Goal: Task Accomplishment & Management: Complete application form

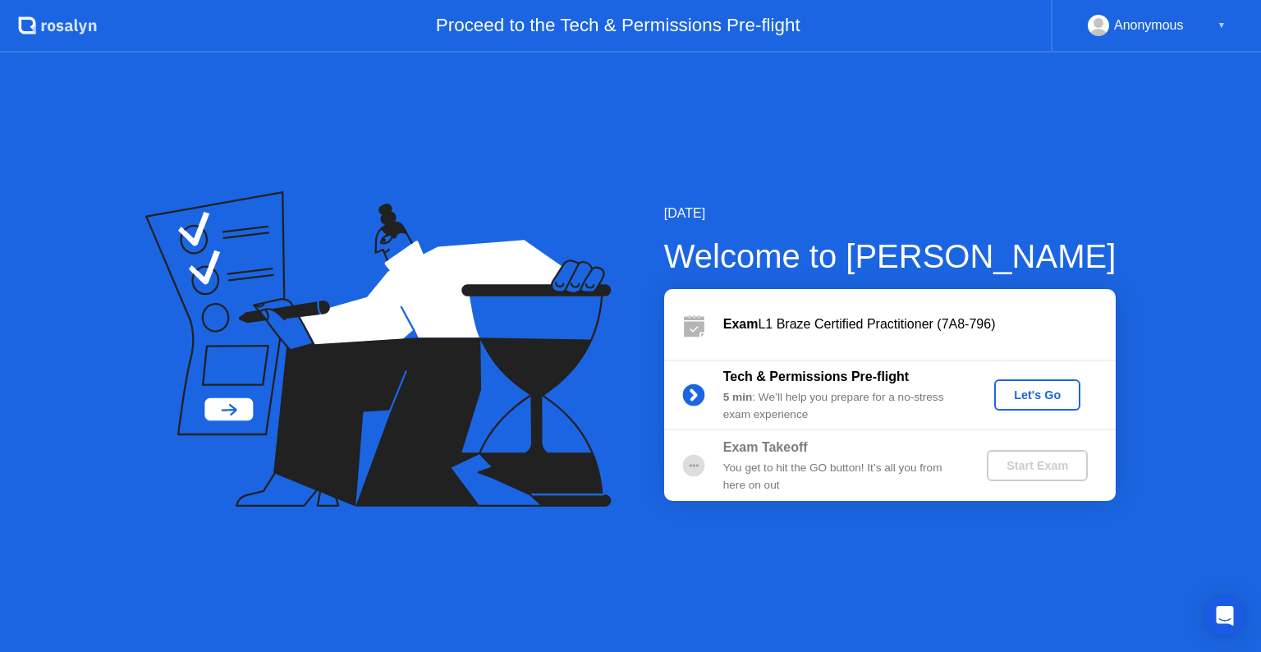
click at [1007, 394] on div "Let's Go" at bounding box center [1037, 394] width 73 height 13
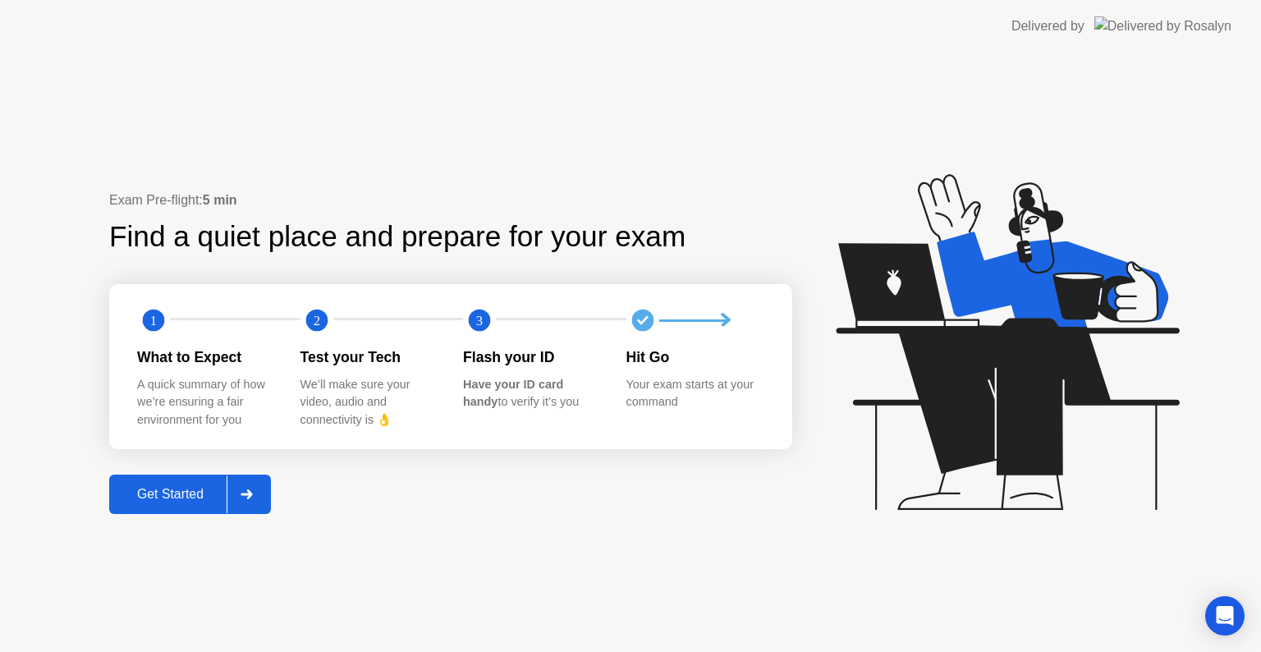
click at [210, 502] on div "Get Started" at bounding box center [170, 494] width 112 height 15
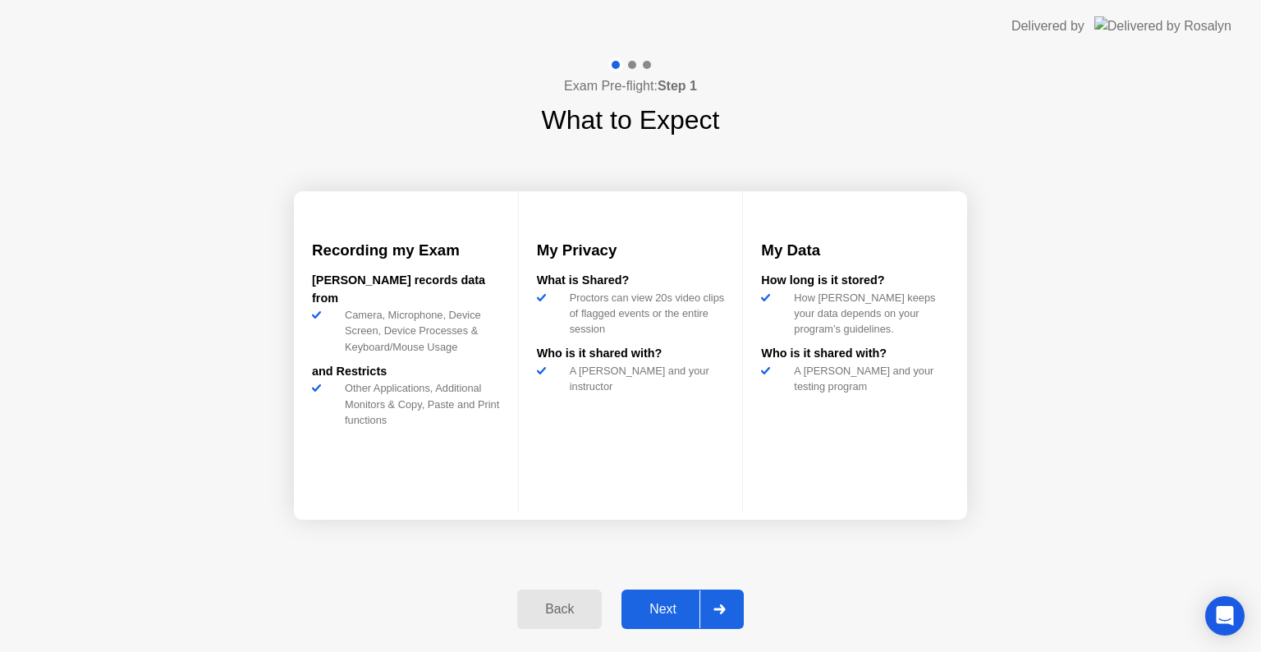
click at [652, 616] on div "Next" at bounding box center [662, 609] width 73 height 15
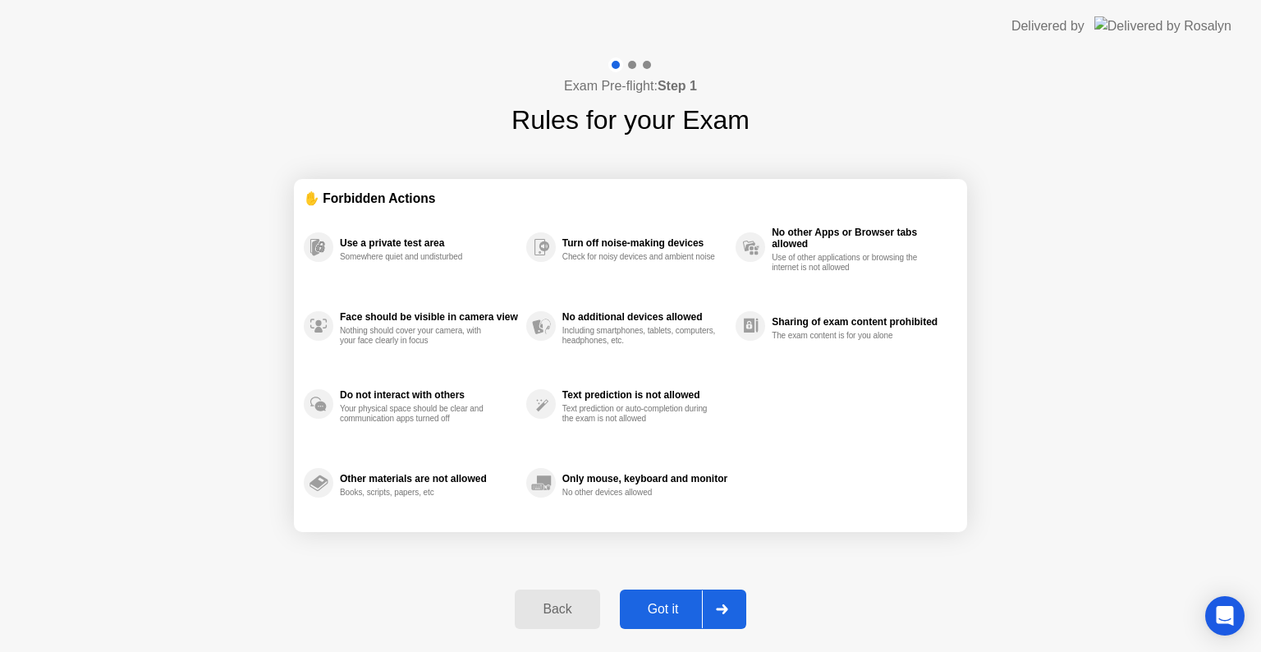
click at [653, 618] on button "Got it" at bounding box center [683, 608] width 126 height 39
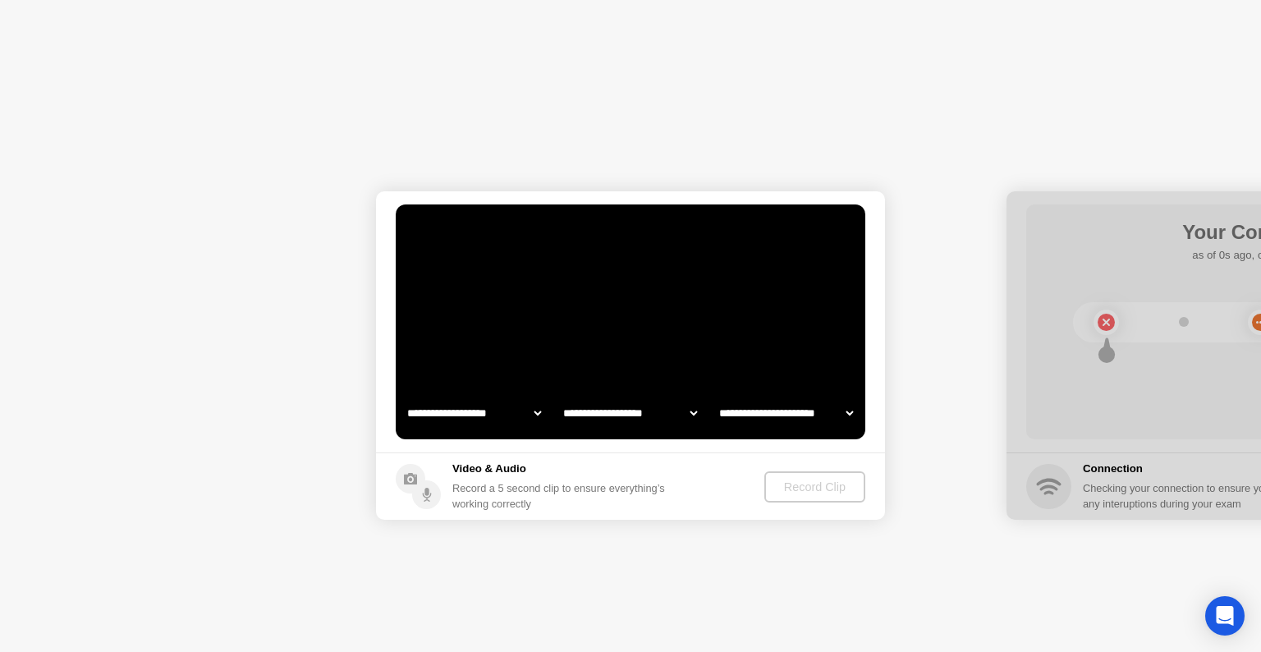
select select "**********"
select select "*******"
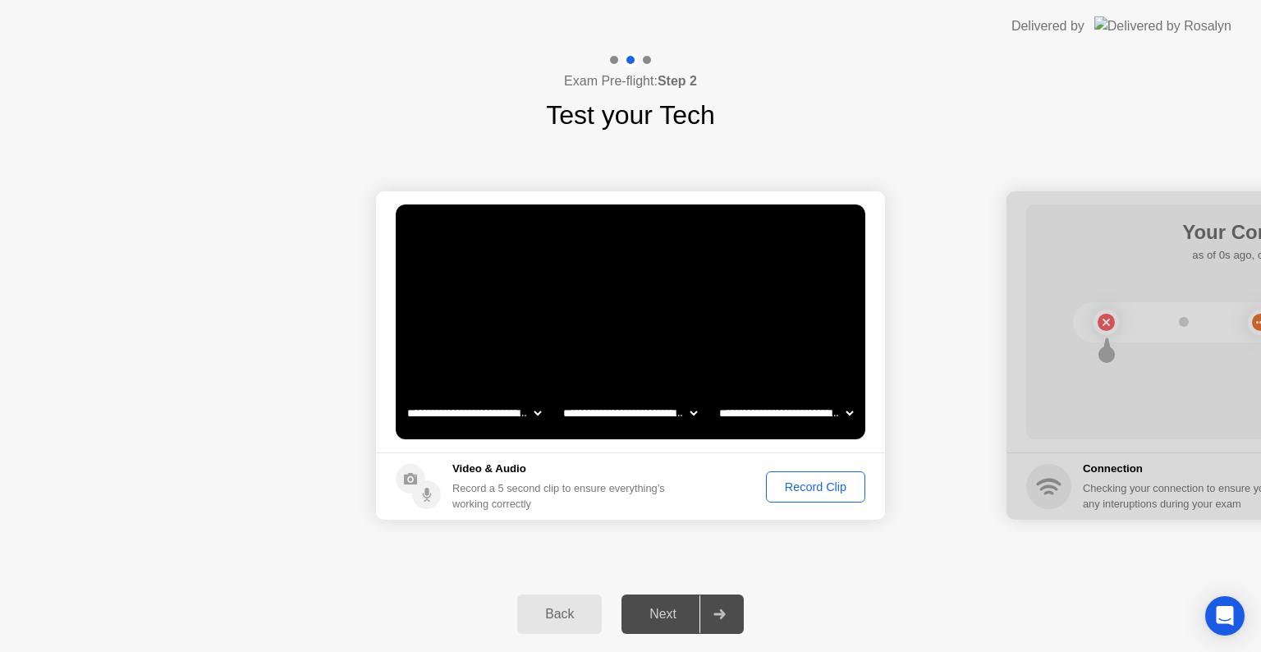
click at [800, 497] on button "Record Clip" at bounding box center [815, 486] width 99 height 31
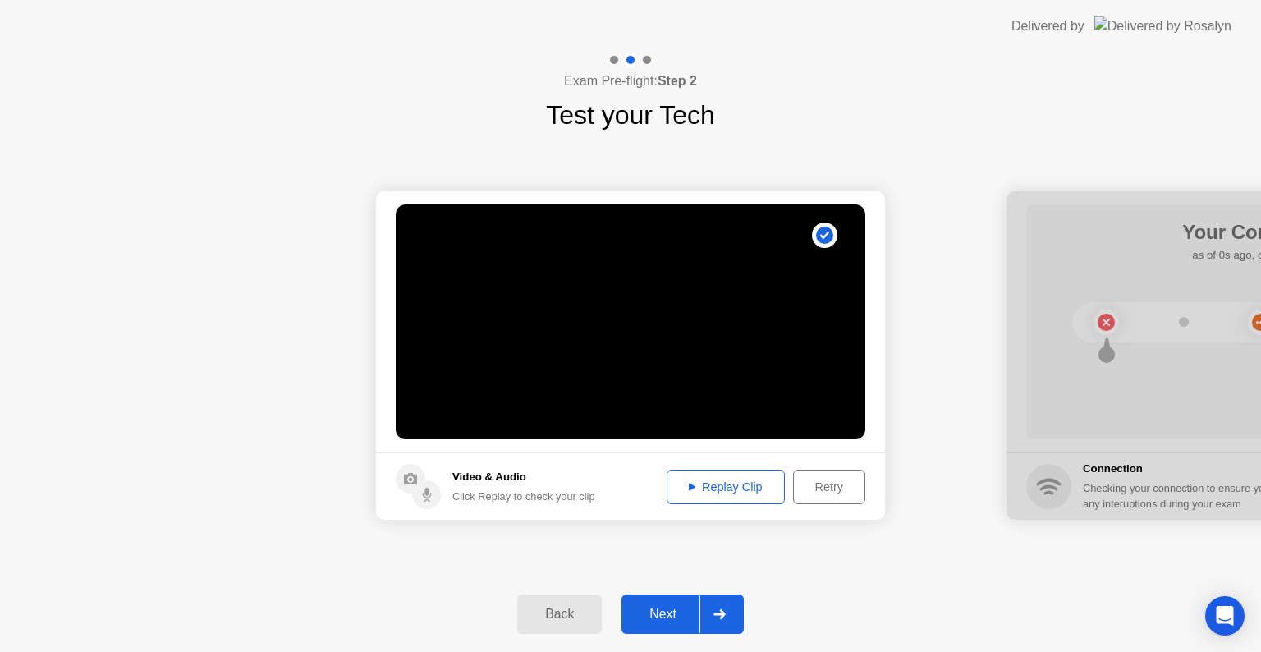
click at [726, 605] on div at bounding box center [718, 614] width 39 height 38
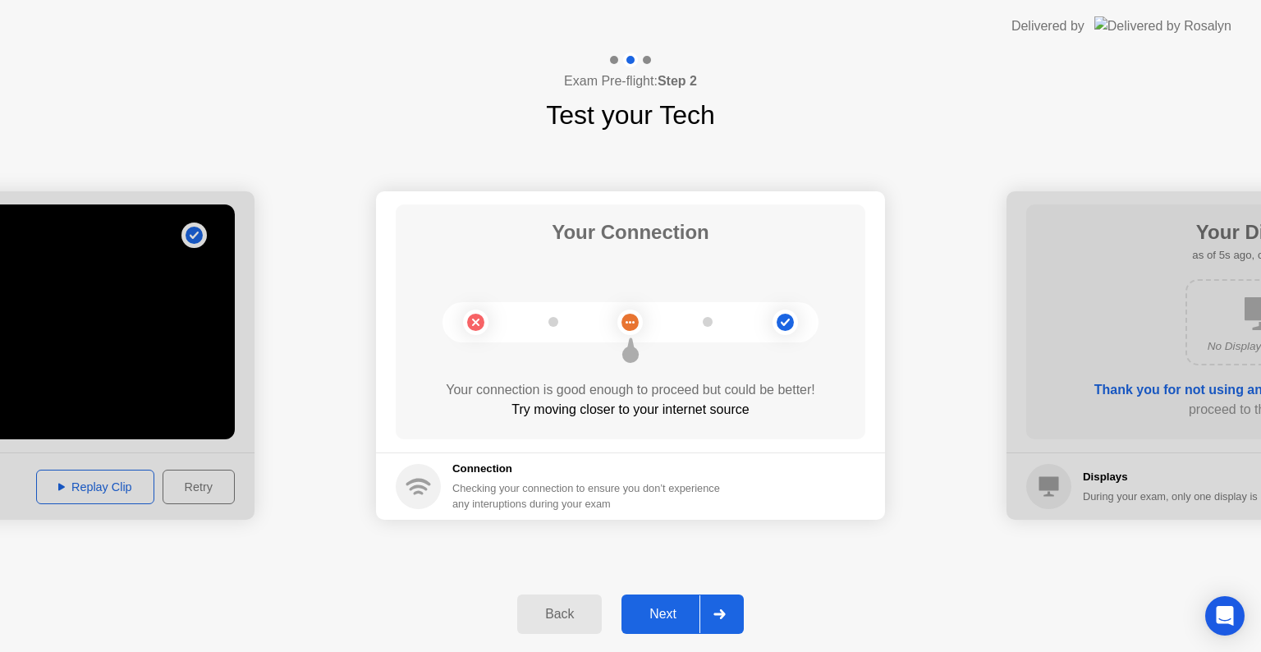
click at [725, 615] on icon at bounding box center [718, 614] width 11 height 10
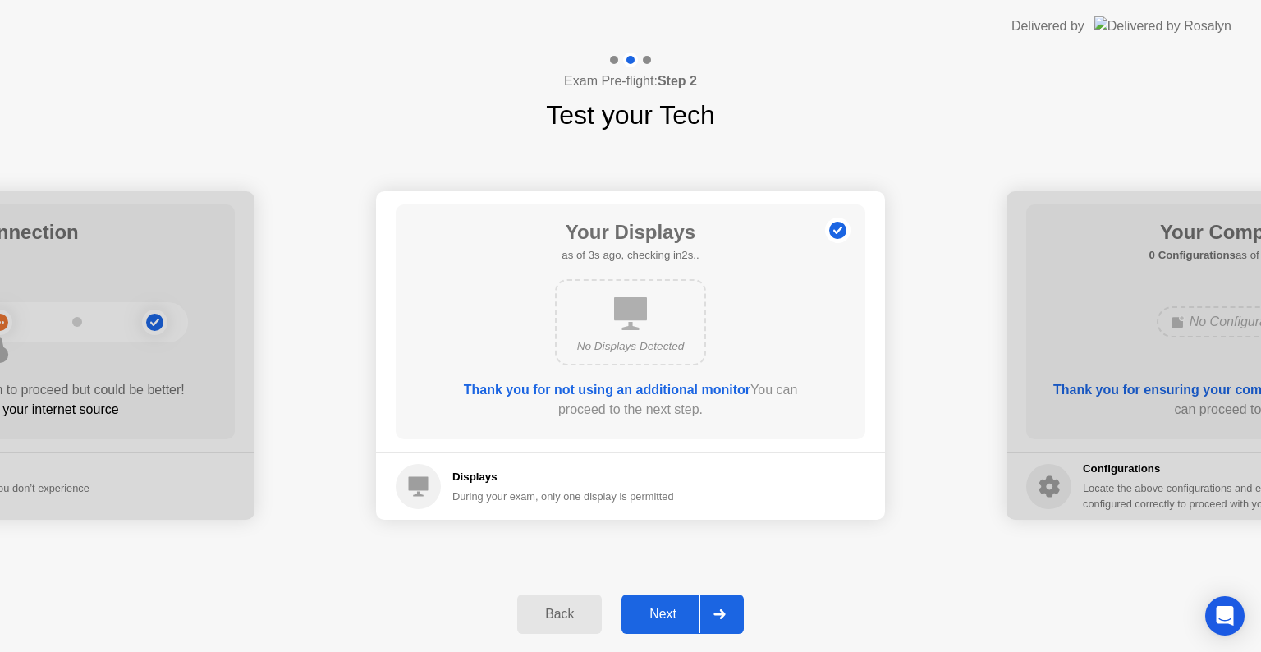
click at [725, 612] on icon at bounding box center [718, 614] width 11 height 10
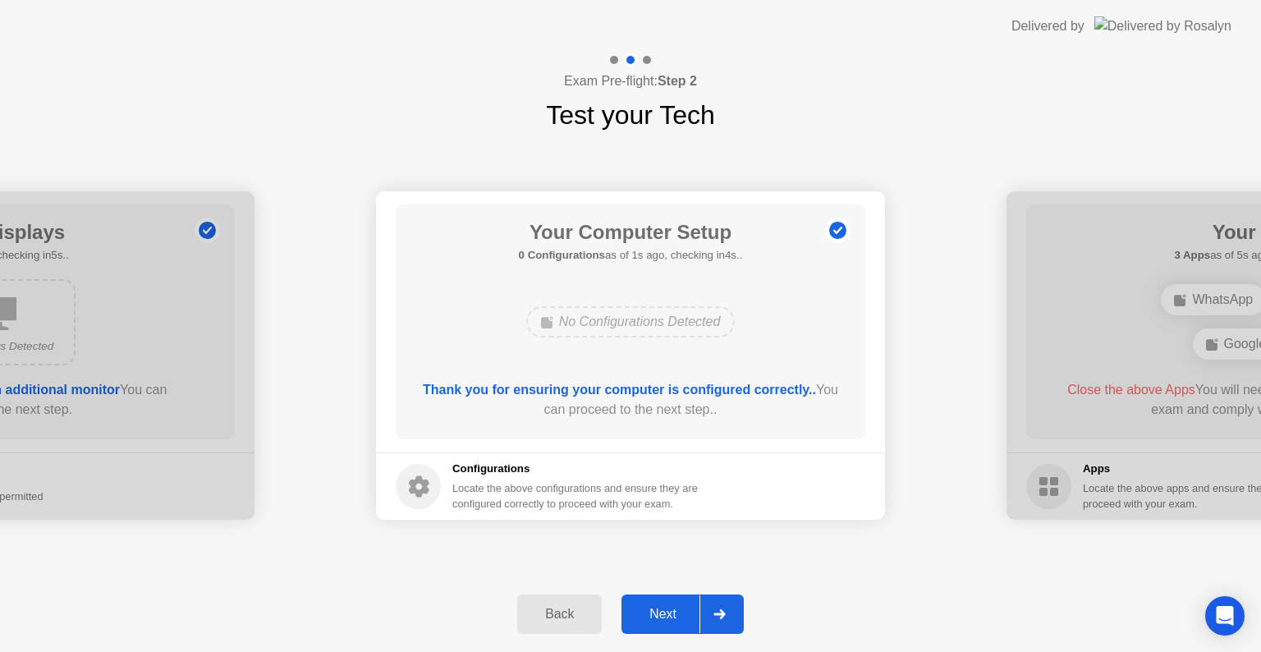
click at [726, 614] on div at bounding box center [718, 614] width 39 height 38
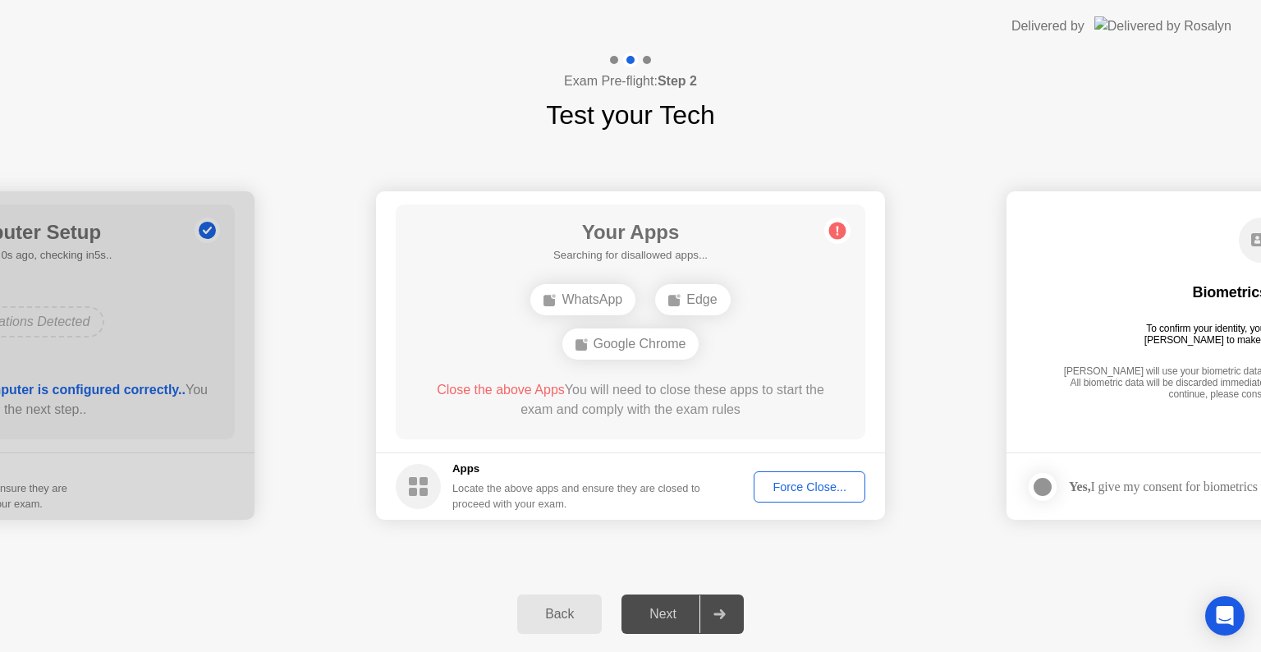
click at [799, 491] on div "Force Close..." at bounding box center [809, 486] width 100 height 13
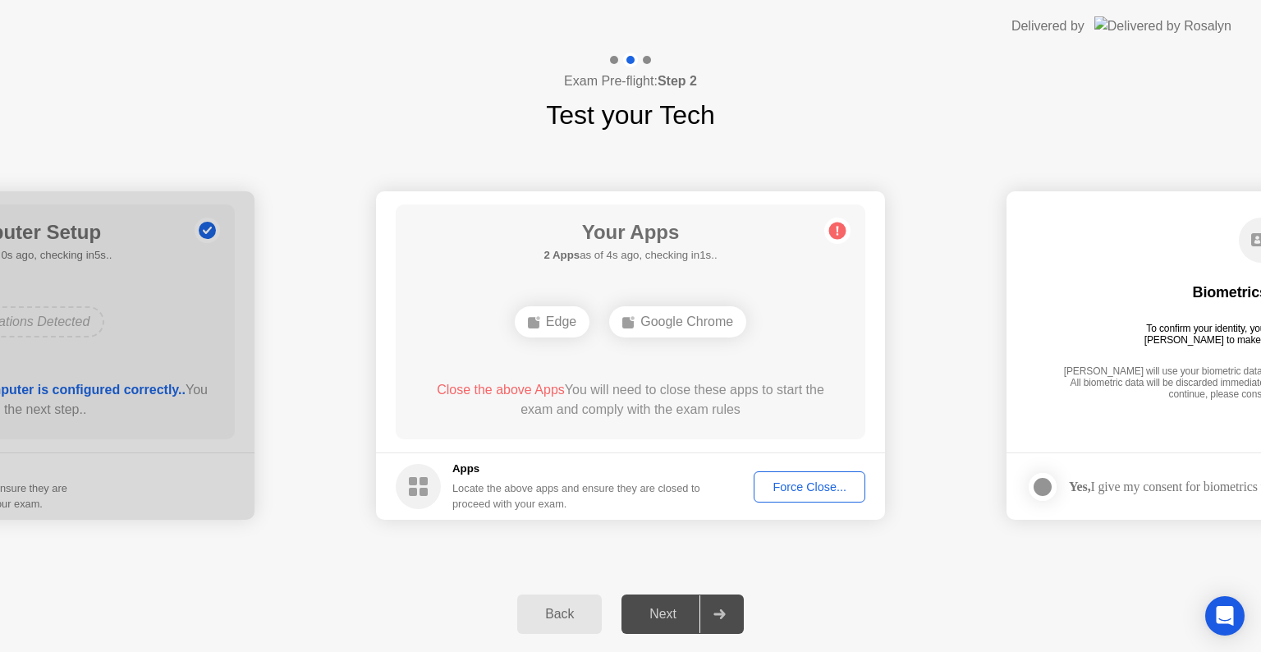
click at [784, 499] on button "Force Close..." at bounding box center [810, 486] width 112 height 31
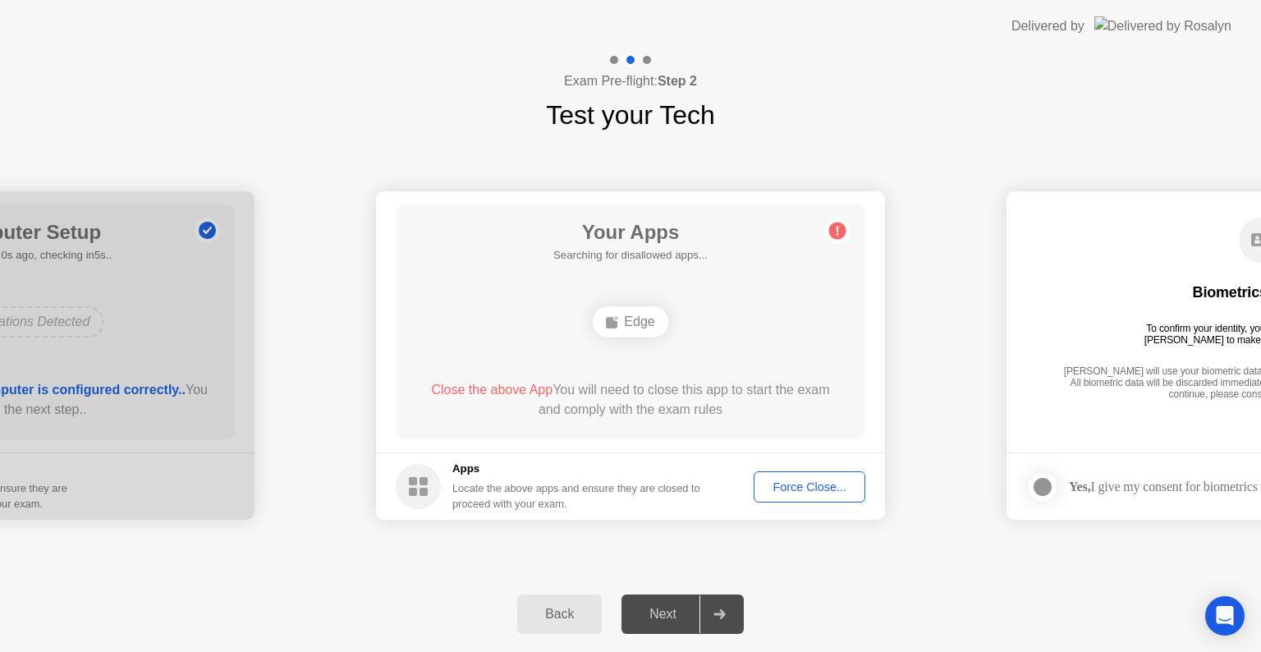
click at [804, 482] on div "Force Close..." at bounding box center [809, 486] width 100 height 13
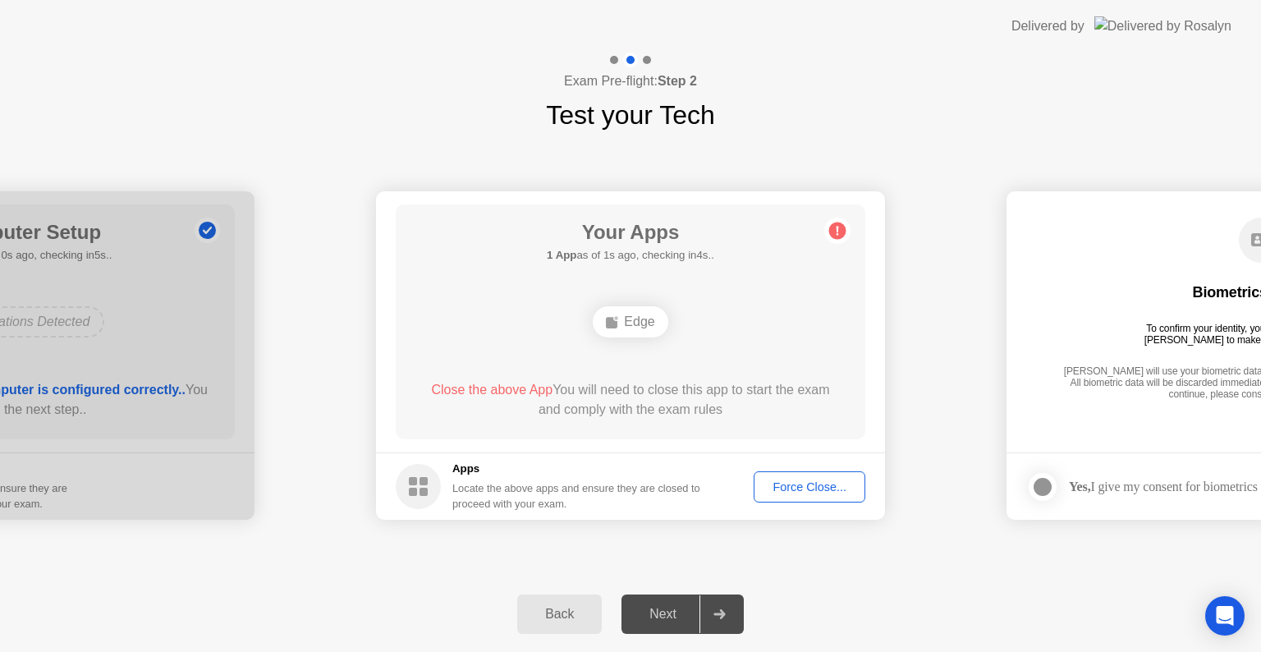
click at [815, 488] on div "Force Close..." at bounding box center [809, 486] width 100 height 13
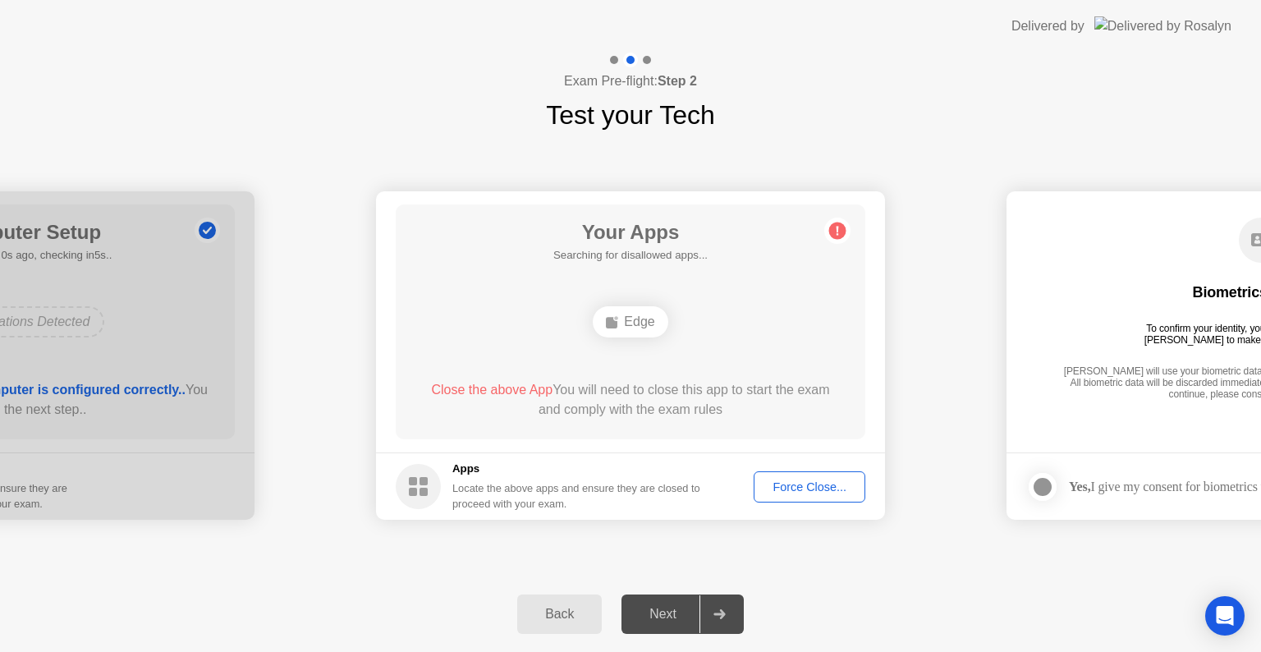
click at [923, 558] on div "**********" at bounding box center [630, 356] width 1261 height 442
click at [791, 483] on div "Force Close..." at bounding box center [809, 486] width 100 height 13
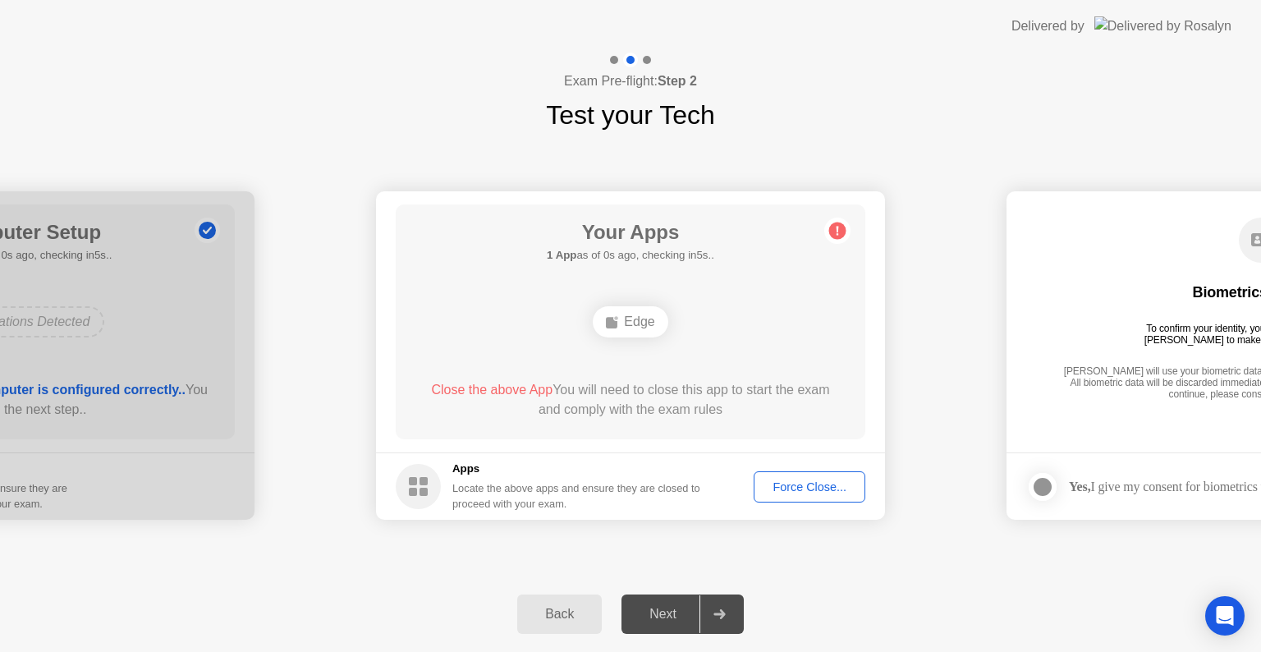
click at [837, 488] on div "Force Close..." at bounding box center [809, 486] width 100 height 13
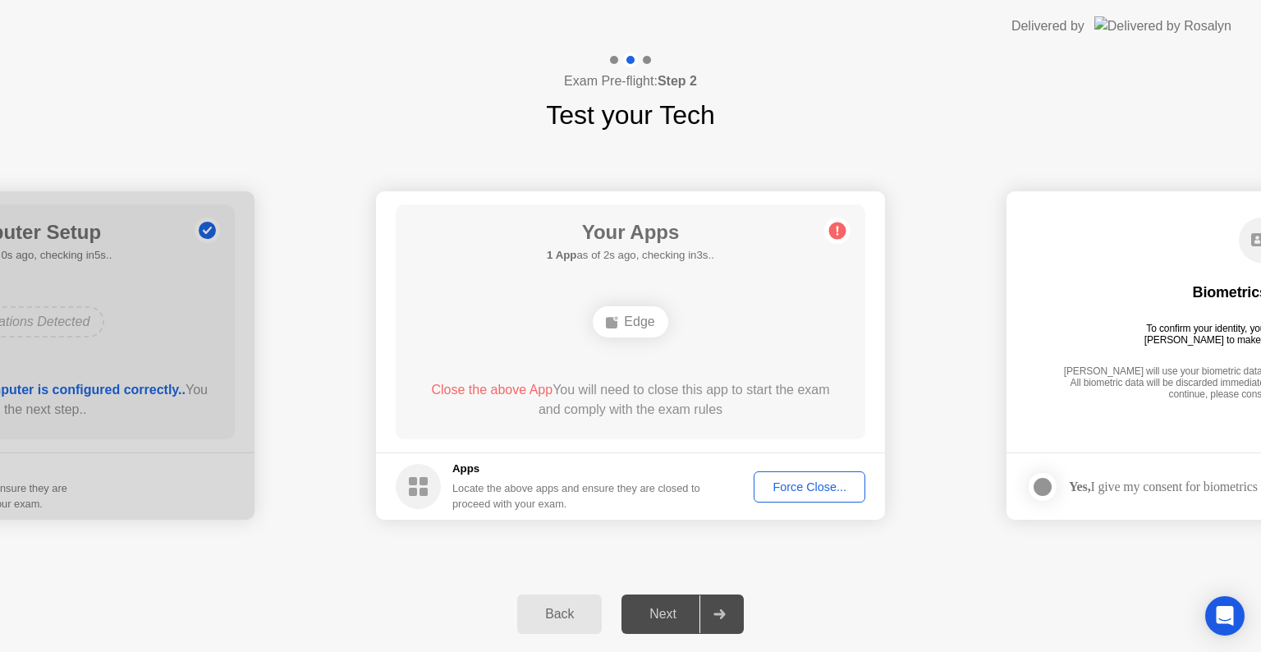
click at [815, 483] on div "Force Close..." at bounding box center [809, 486] width 100 height 13
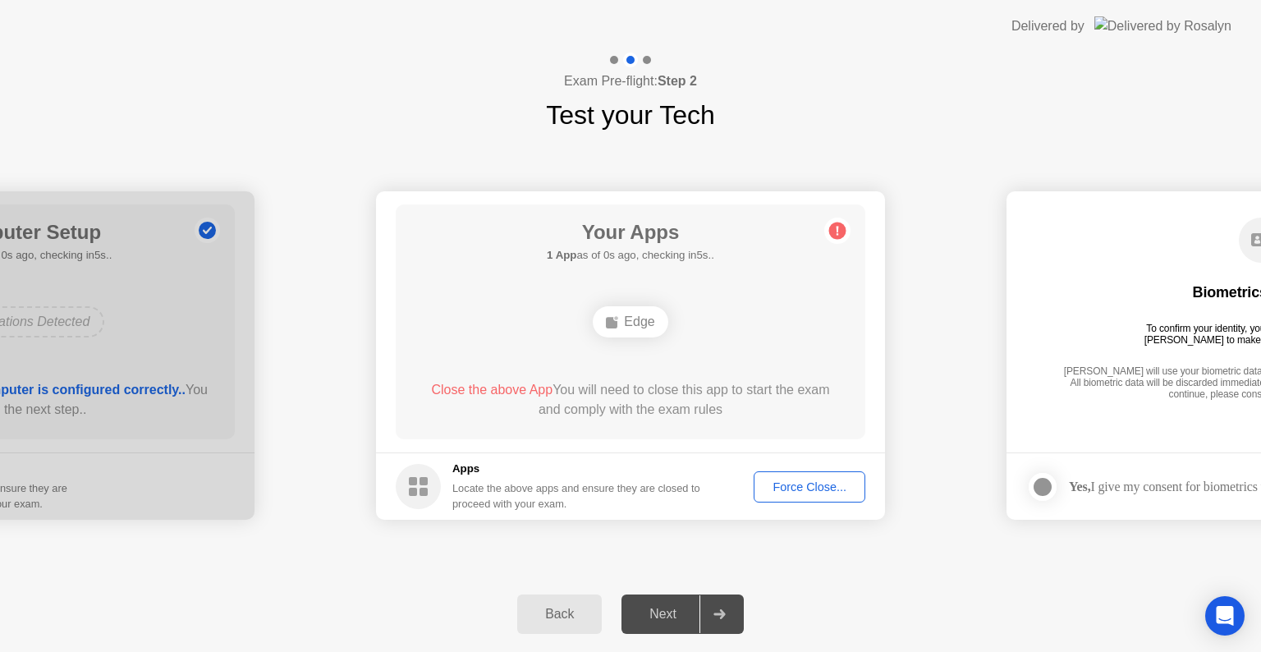
click at [820, 488] on div "Force Close..." at bounding box center [809, 486] width 100 height 13
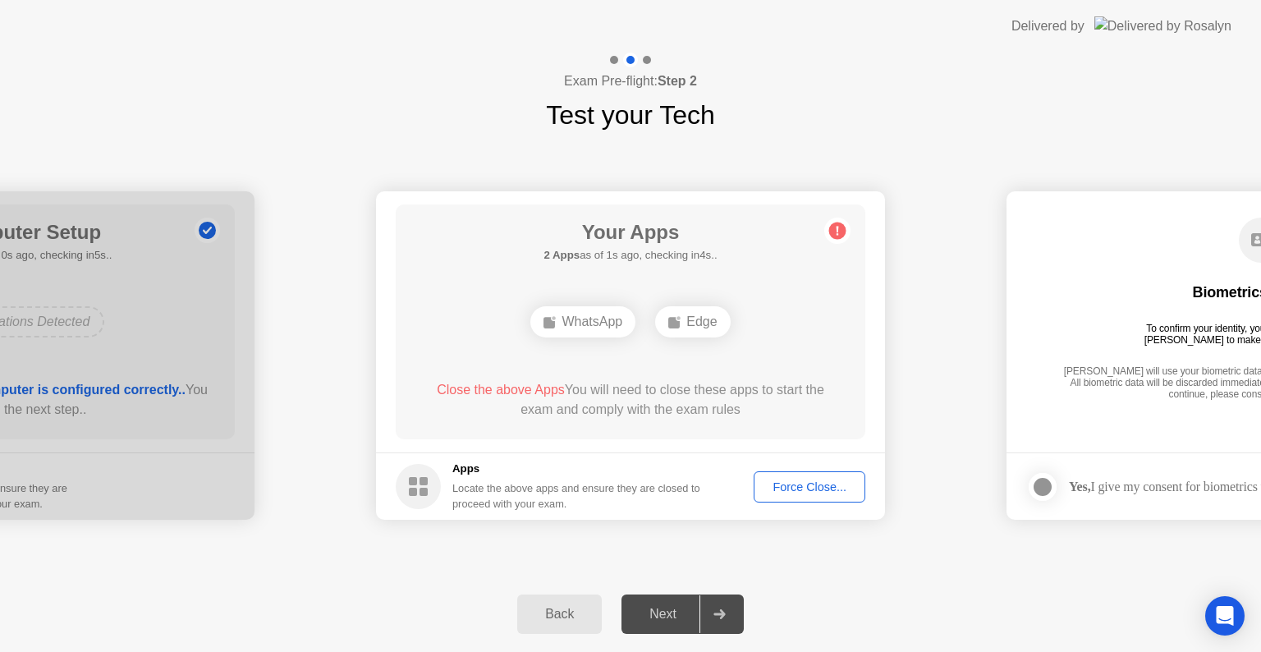
click at [811, 493] on div "Force Close..." at bounding box center [809, 486] width 100 height 13
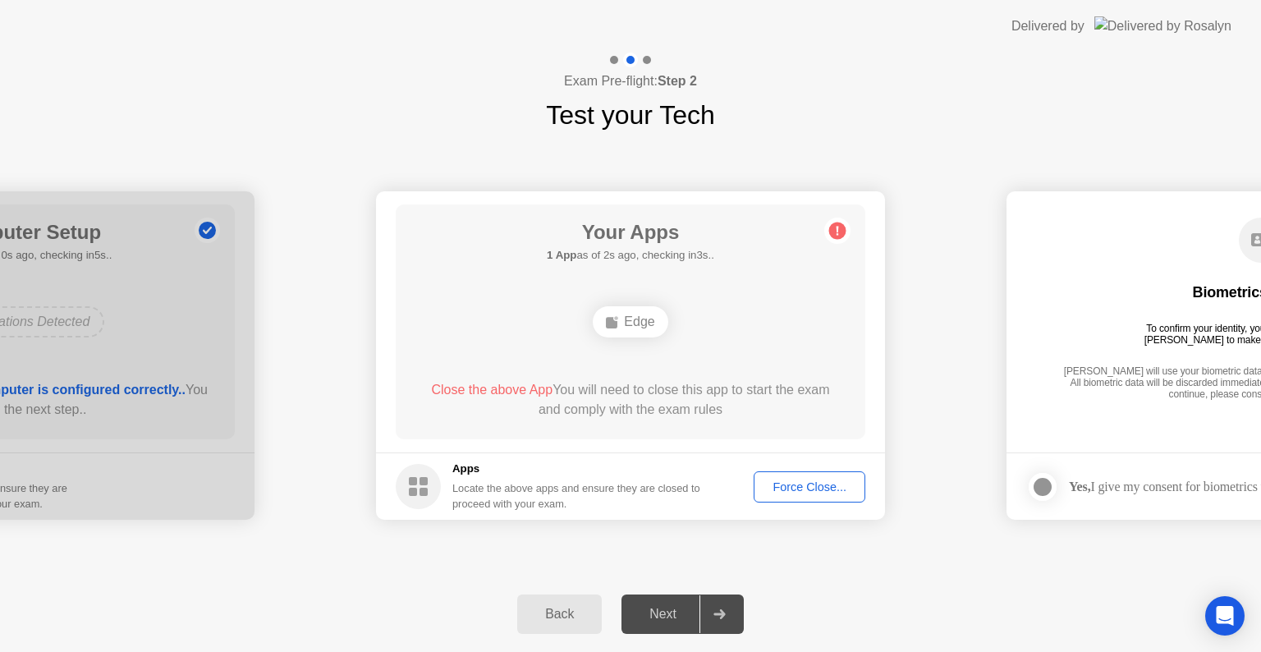
click at [959, 542] on div "**********" at bounding box center [630, 356] width 1261 height 442
click at [835, 233] on circle at bounding box center [837, 230] width 17 height 17
click at [837, 229] on icon at bounding box center [837, 231] width 2 height 9
click at [837, 488] on div "Force Close..." at bounding box center [809, 486] width 100 height 13
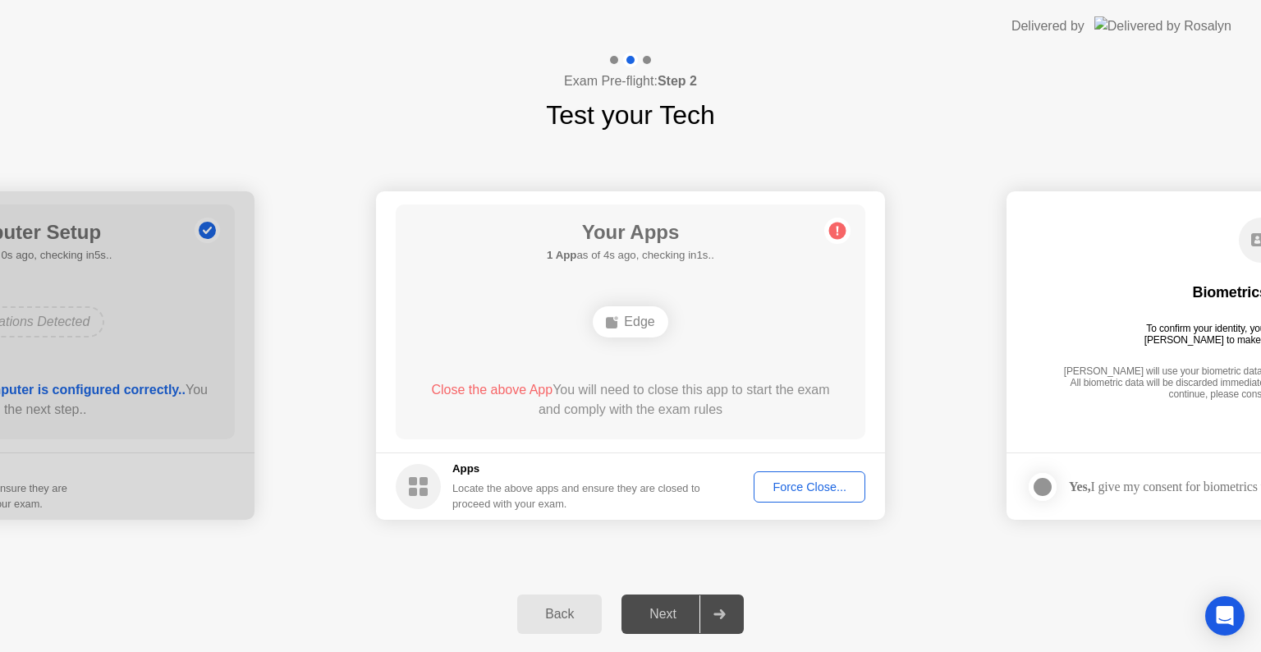
click at [801, 488] on div "Force Close..." at bounding box center [809, 486] width 100 height 13
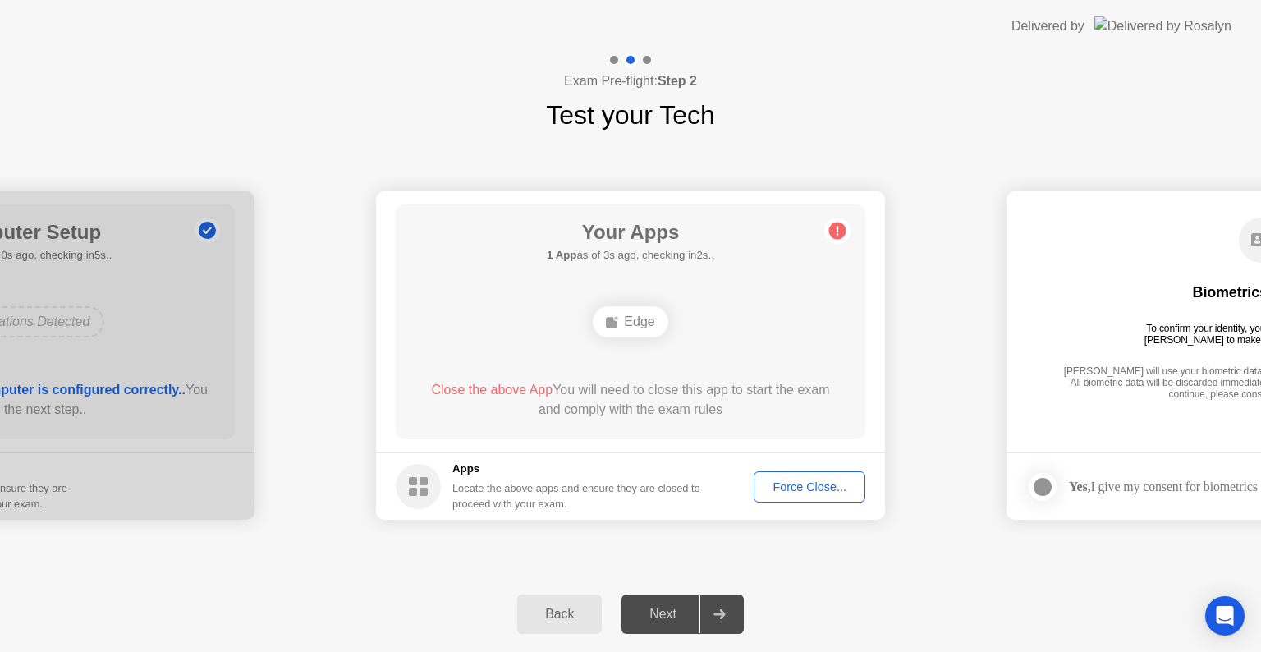
click at [814, 487] on div "Force Close..." at bounding box center [809, 486] width 100 height 13
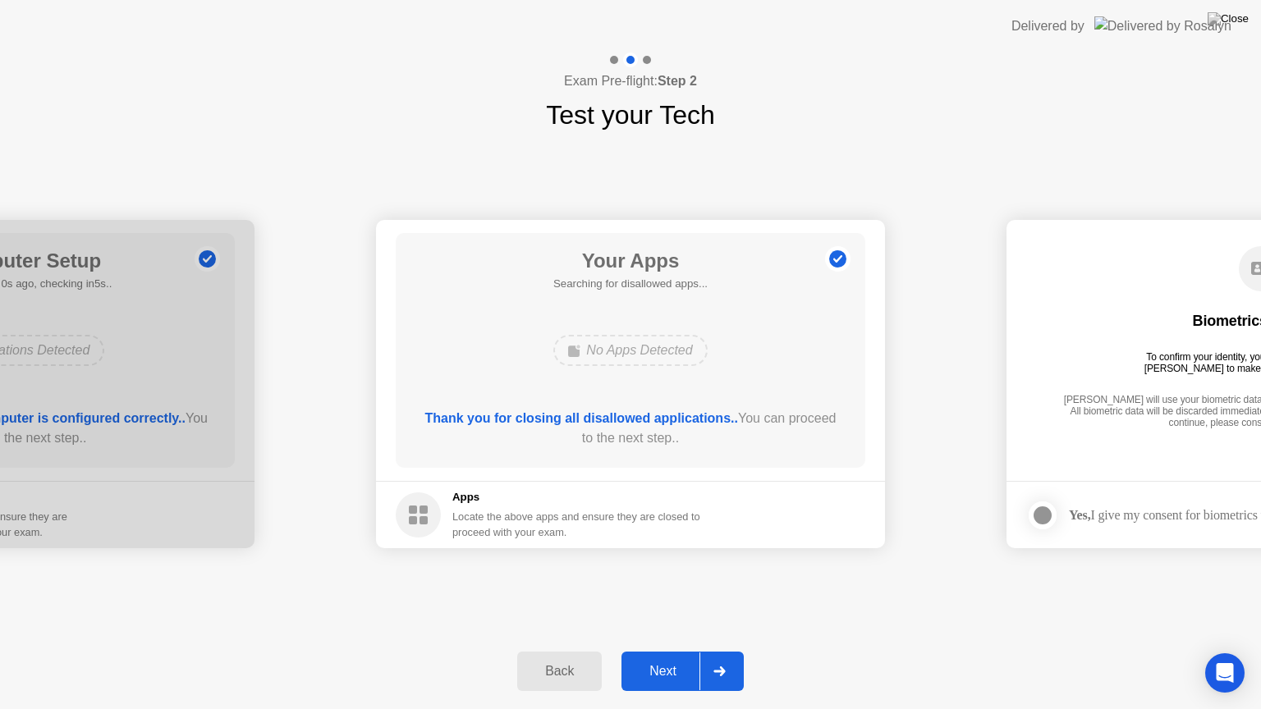
click at [676, 651] on div "Next" at bounding box center [662, 671] width 73 height 15
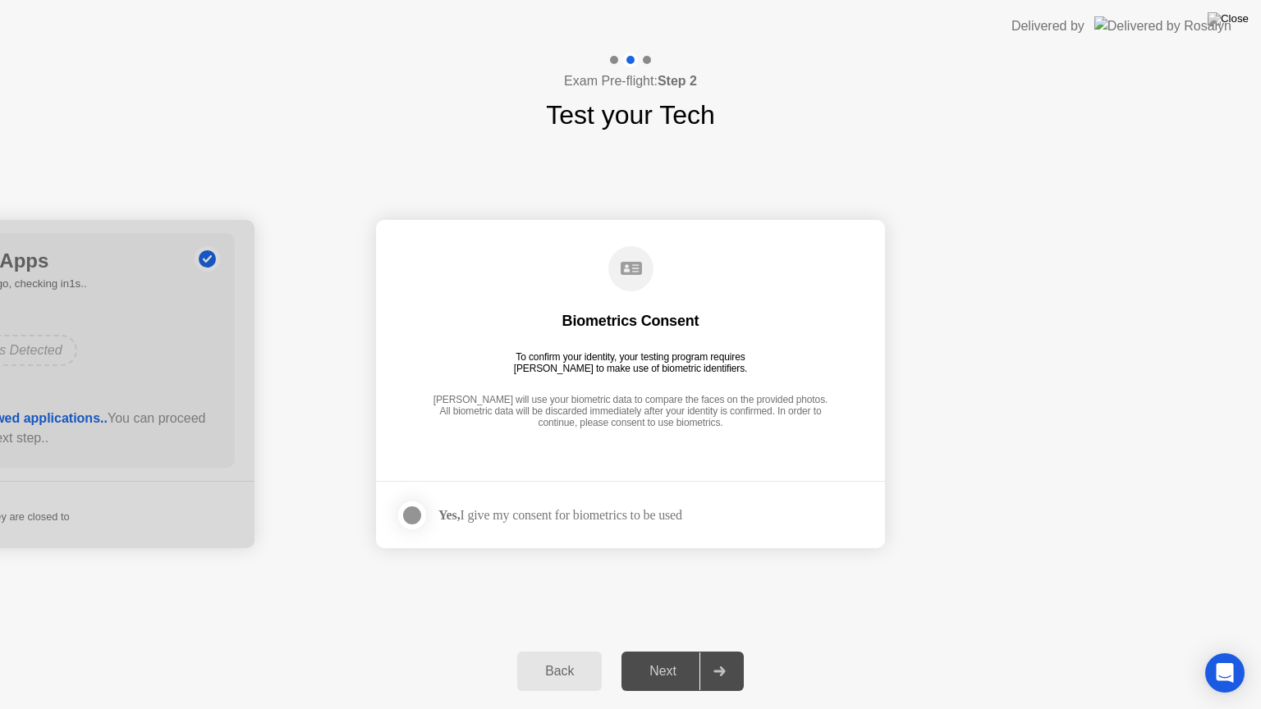
click at [414, 515] on div at bounding box center [412, 516] width 20 height 20
click at [672, 651] on div "Next" at bounding box center [662, 671] width 73 height 15
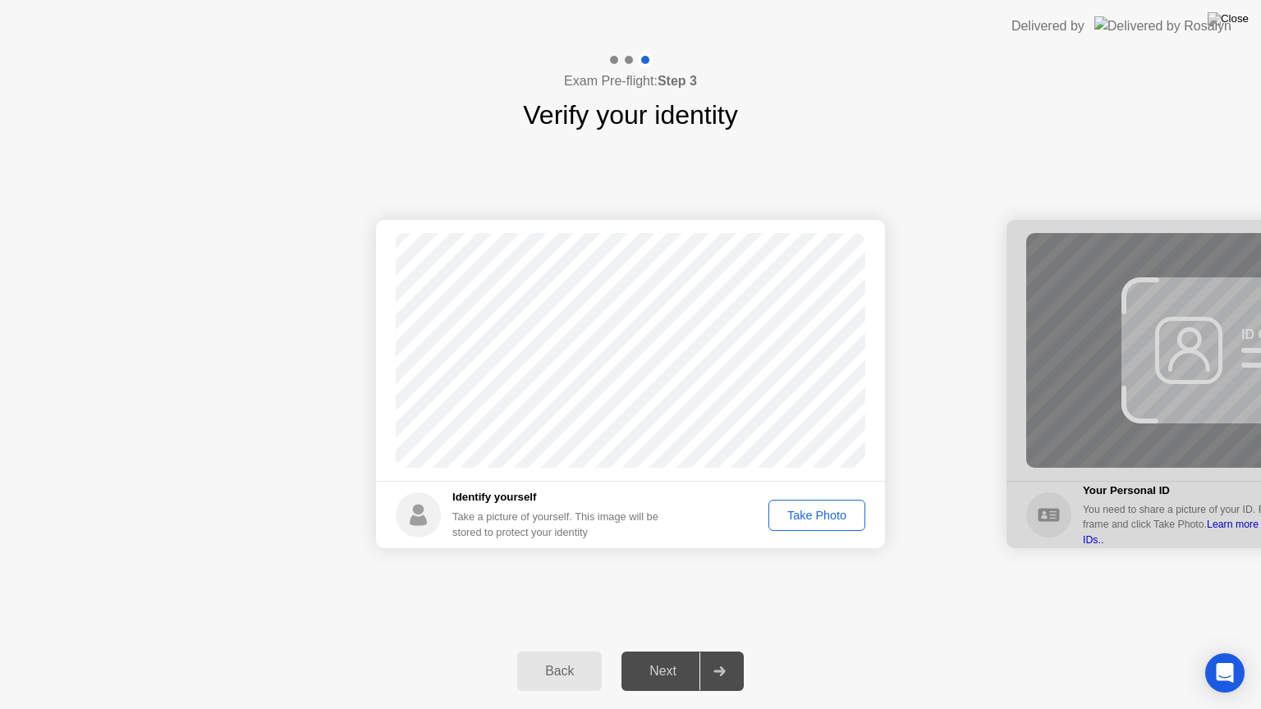
click at [788, 522] on div "Take Photo" at bounding box center [816, 515] width 85 height 13
click at [684, 651] on div "Next" at bounding box center [662, 671] width 73 height 15
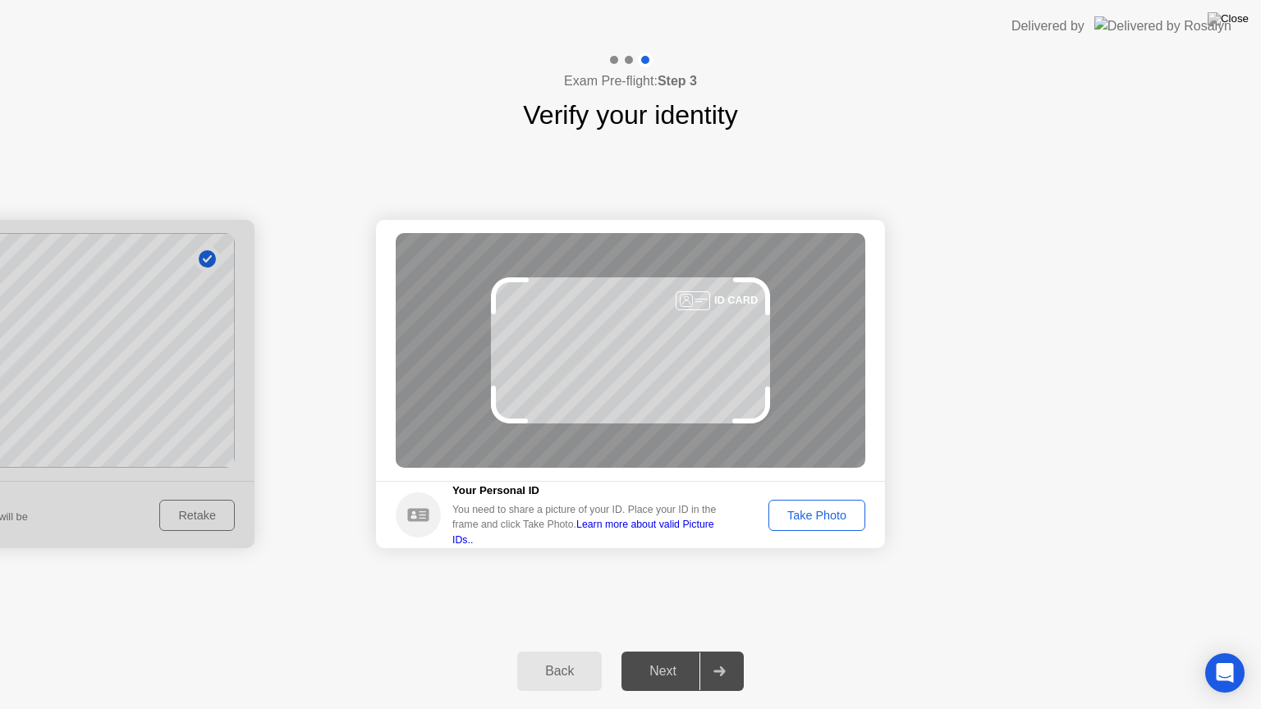
click at [712, 534] on link "Learn more about valid Picture IDs.." at bounding box center [583, 532] width 262 height 26
click at [800, 509] on div "Take Photo" at bounding box center [816, 515] width 85 height 13
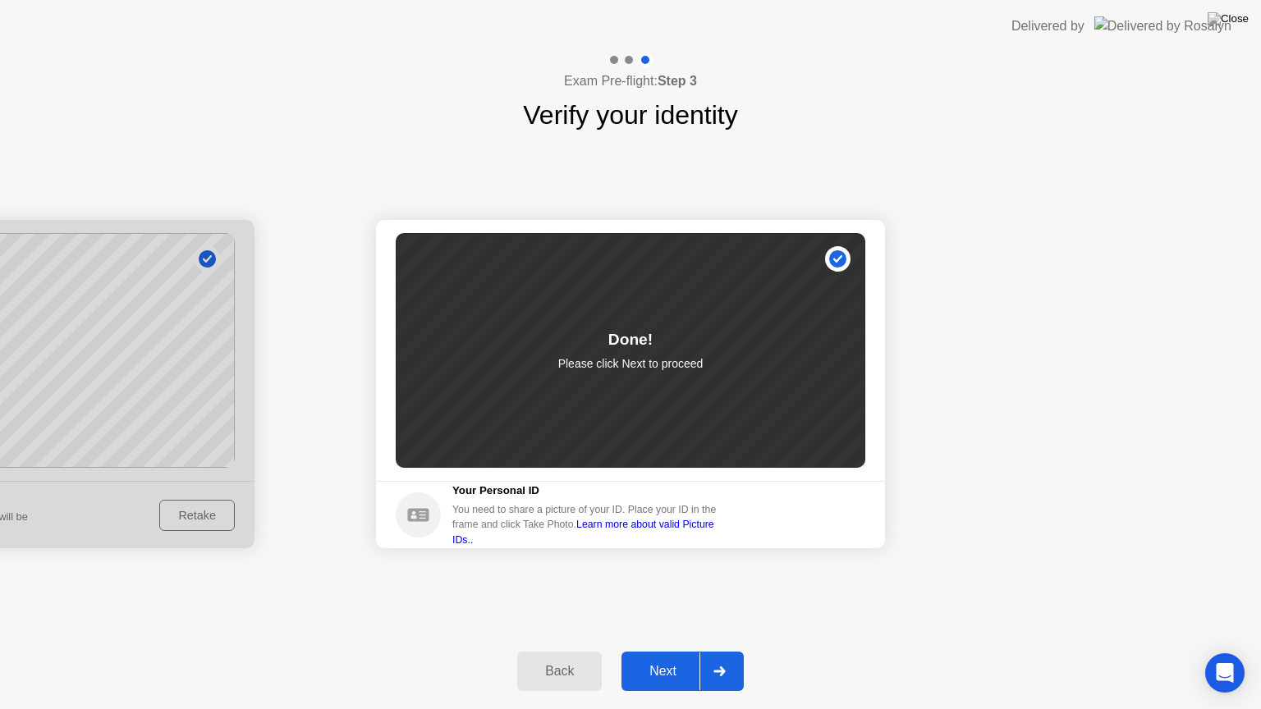
click at [726, 651] on div at bounding box center [718, 672] width 39 height 38
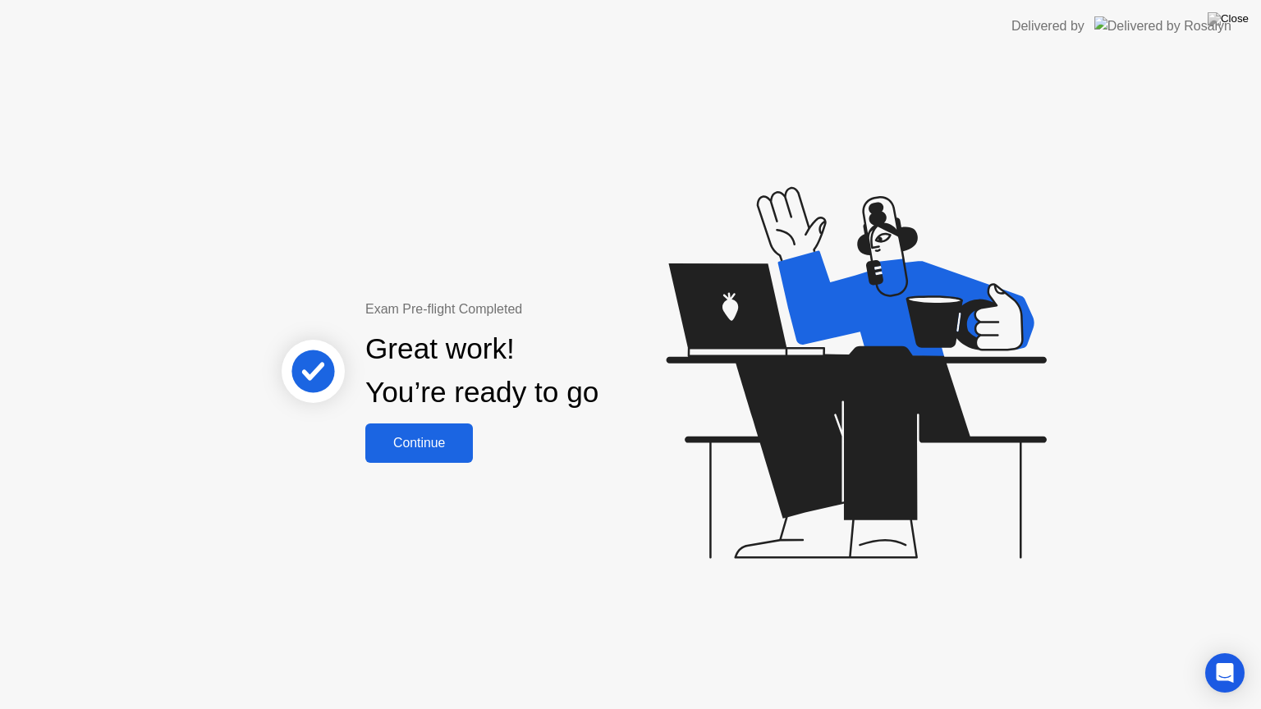
click at [452, 456] on button "Continue" at bounding box center [419, 443] width 108 height 39
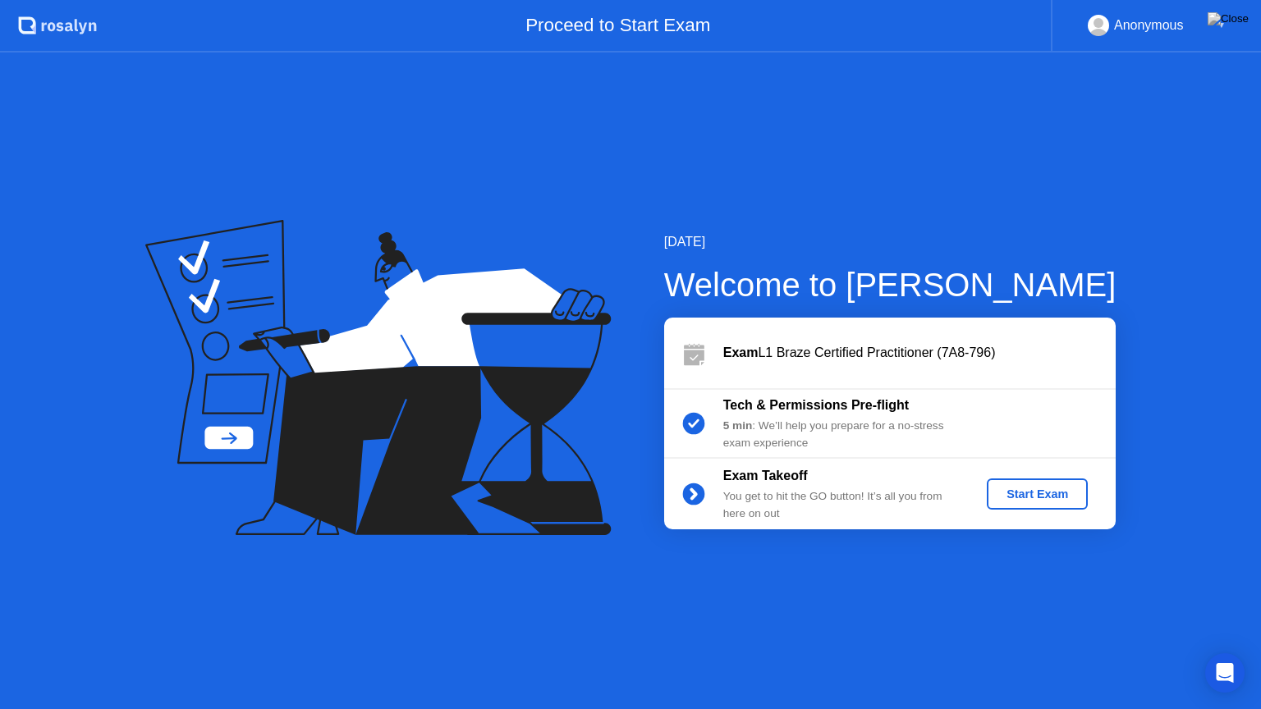
click at [1034, 500] on div "Start Exam" at bounding box center [1037, 494] width 88 height 13
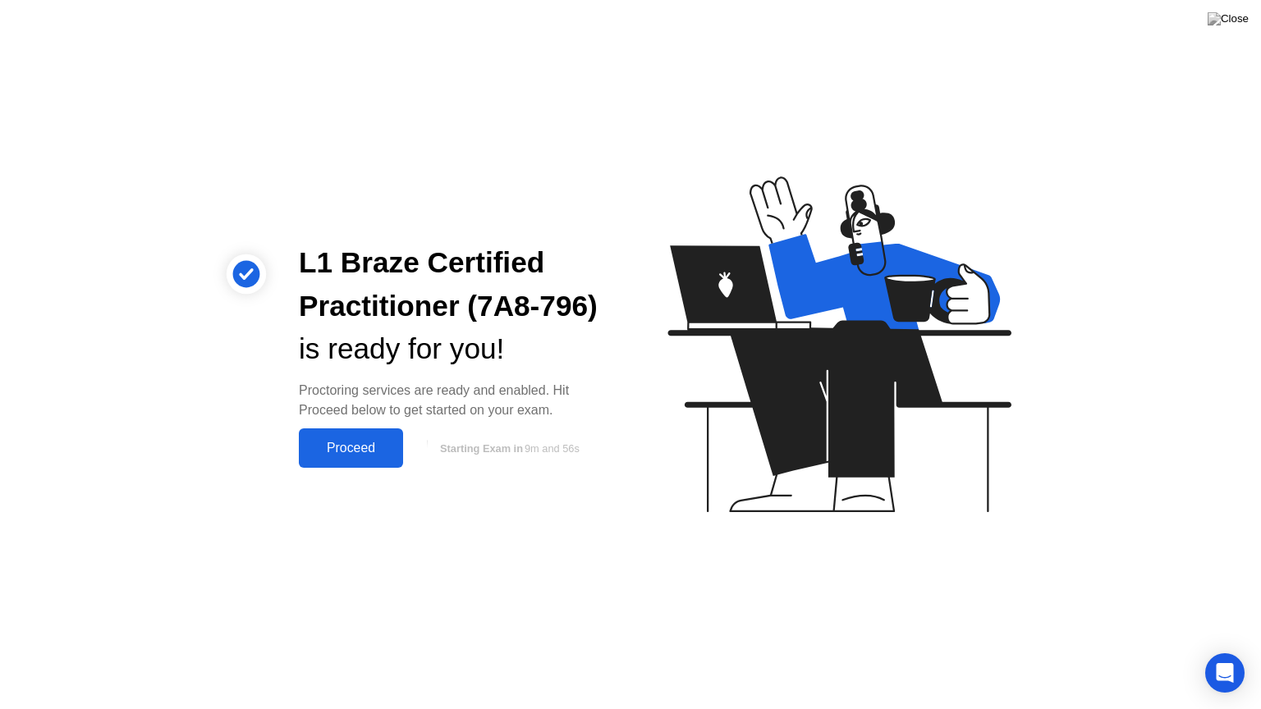
click at [372, 454] on div "Proceed" at bounding box center [351, 448] width 94 height 15
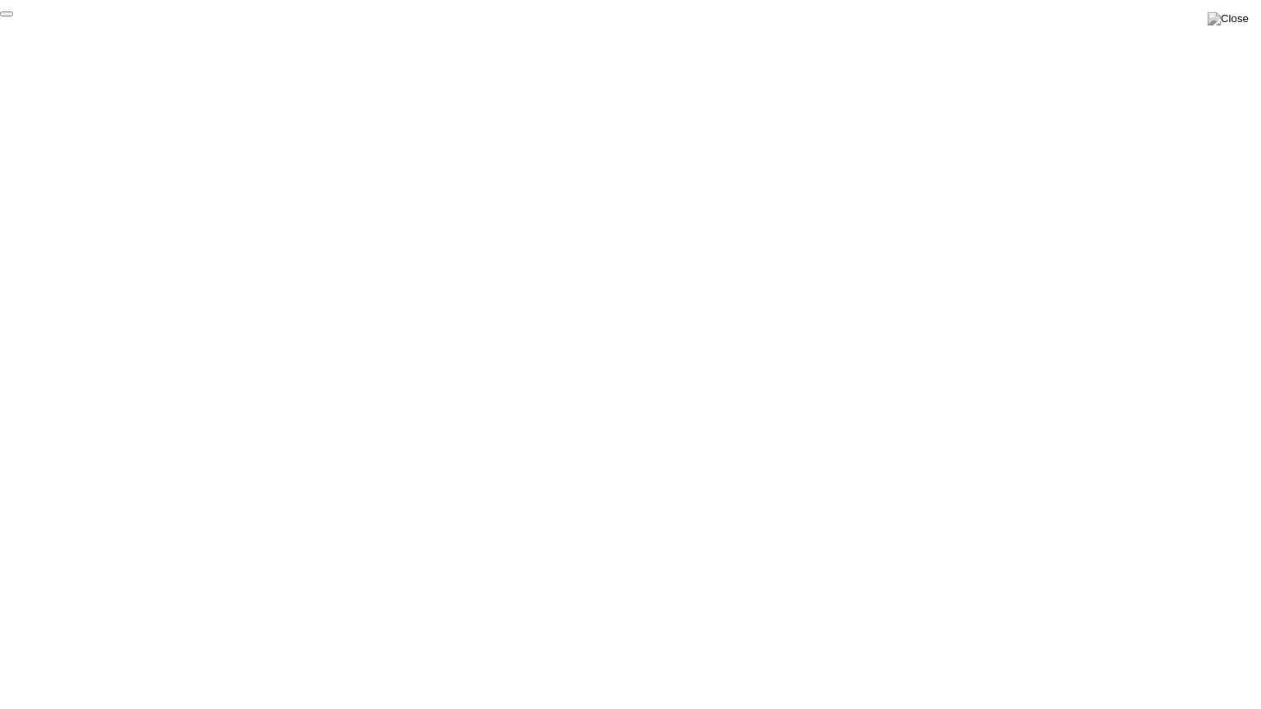
click div "End Proctoring Session"
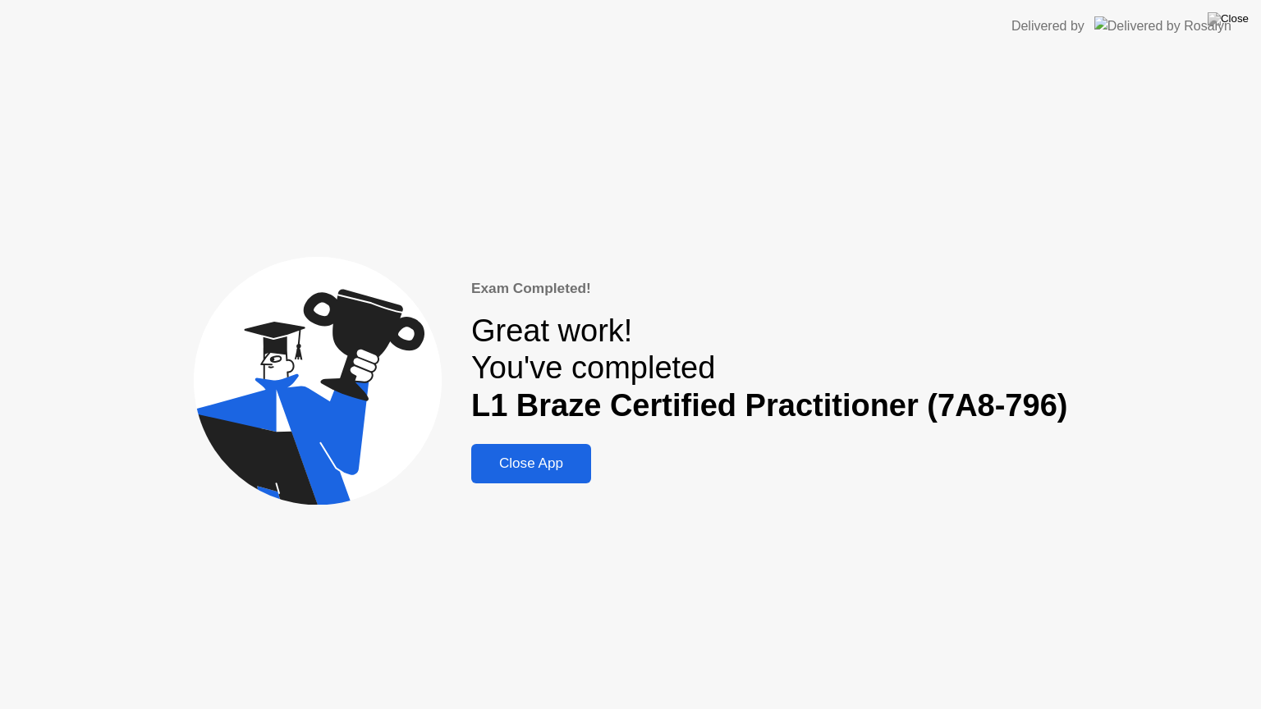
click at [558, 477] on button "Close App" at bounding box center [531, 463] width 120 height 39
